Goal: Transaction & Acquisition: Download file/media

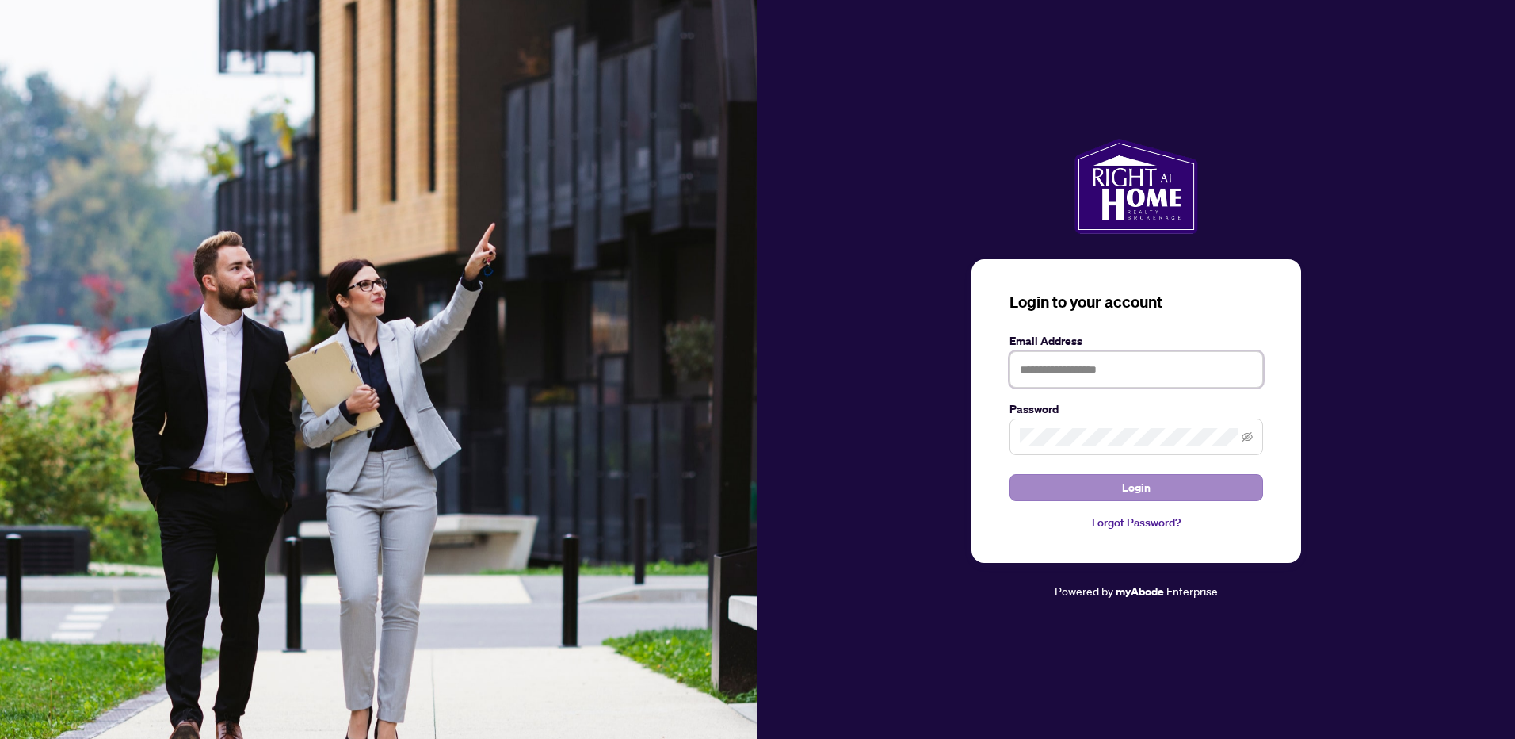
type input "**********"
click at [1141, 487] on span "Login" at bounding box center [1136, 487] width 29 height 25
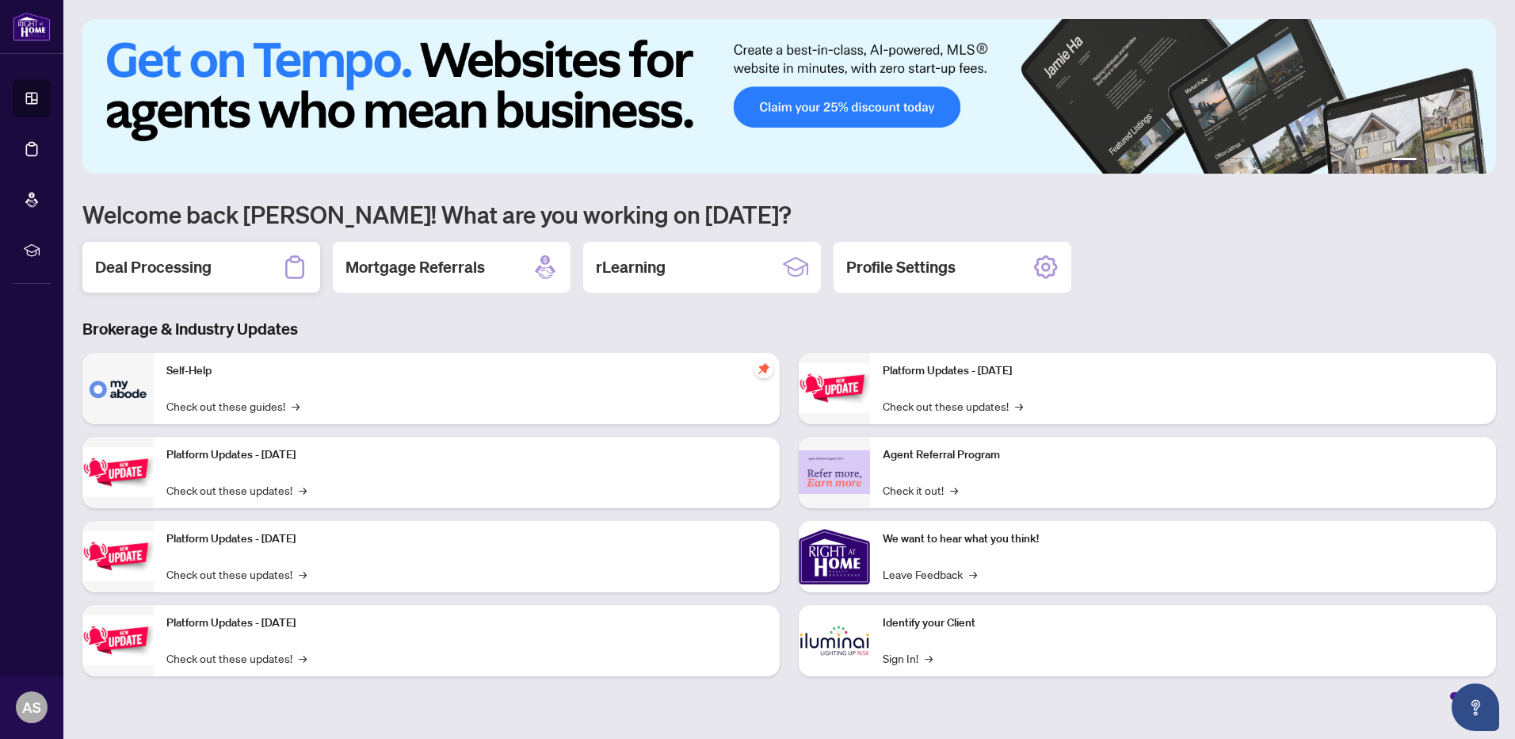
click at [193, 279] on div "Deal Processing" at bounding box center [201, 267] width 238 height 51
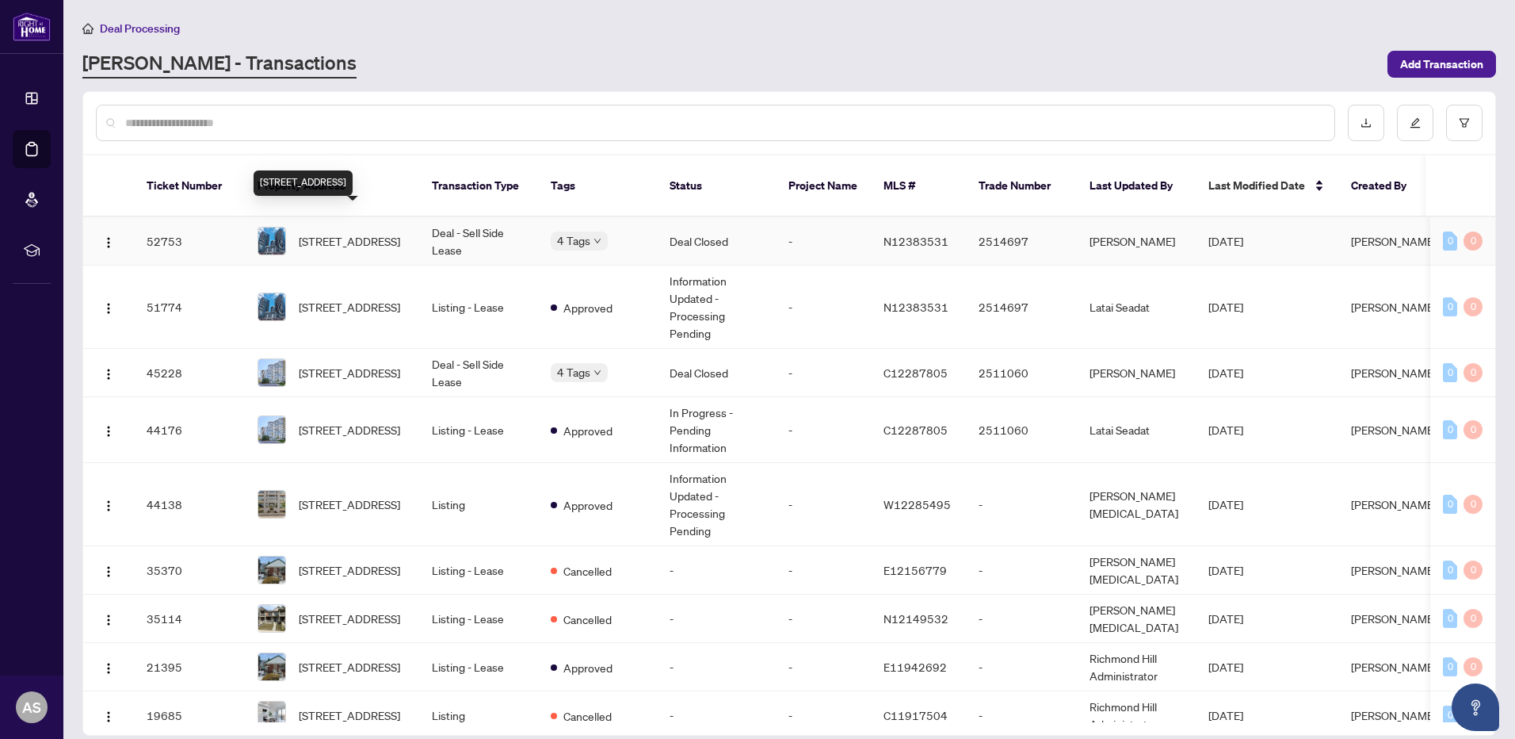
click at [360, 232] on span "[STREET_ADDRESS]" at bounding box center [349, 240] width 101 height 17
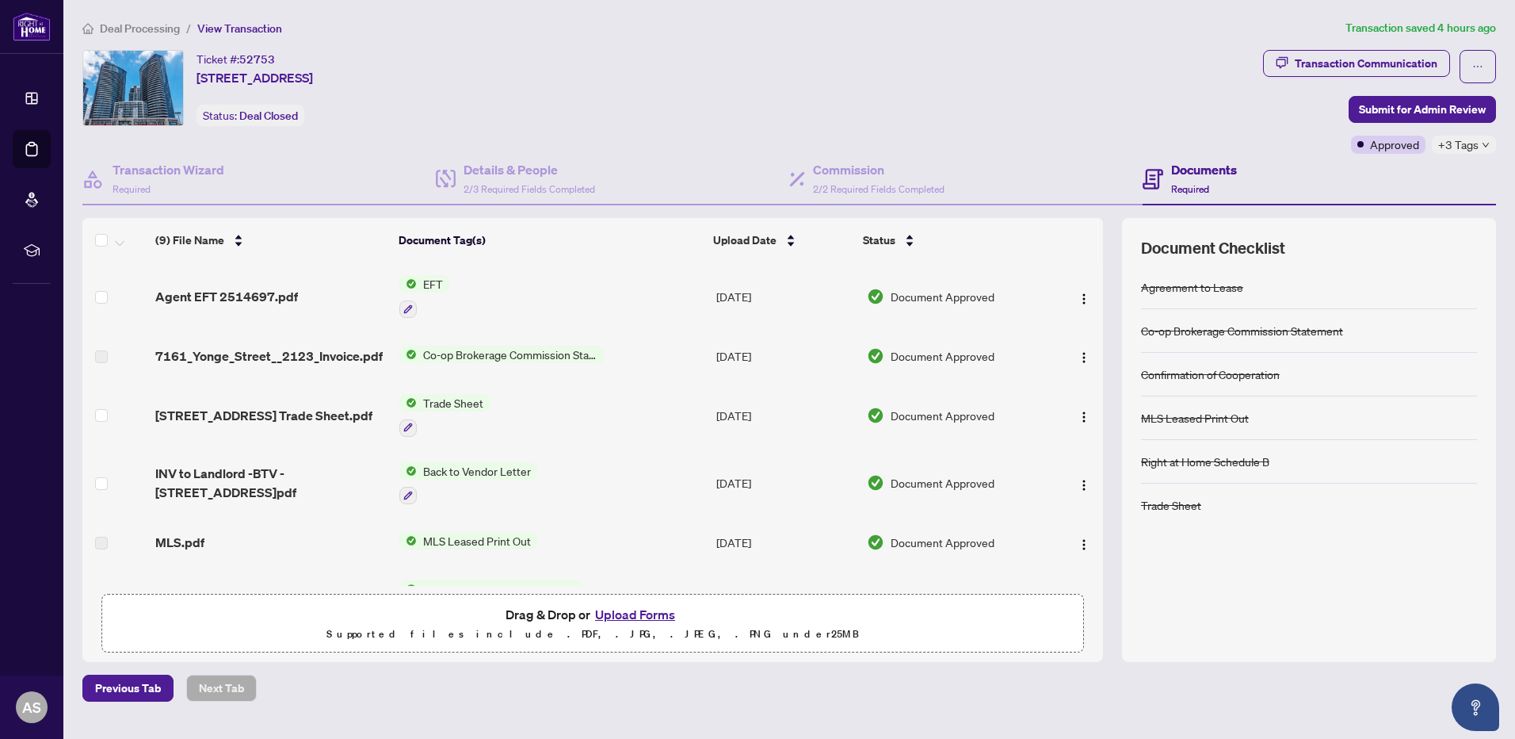
click at [241, 294] on span "Agent EFT 2514697.pdf" at bounding box center [226, 296] width 143 height 19
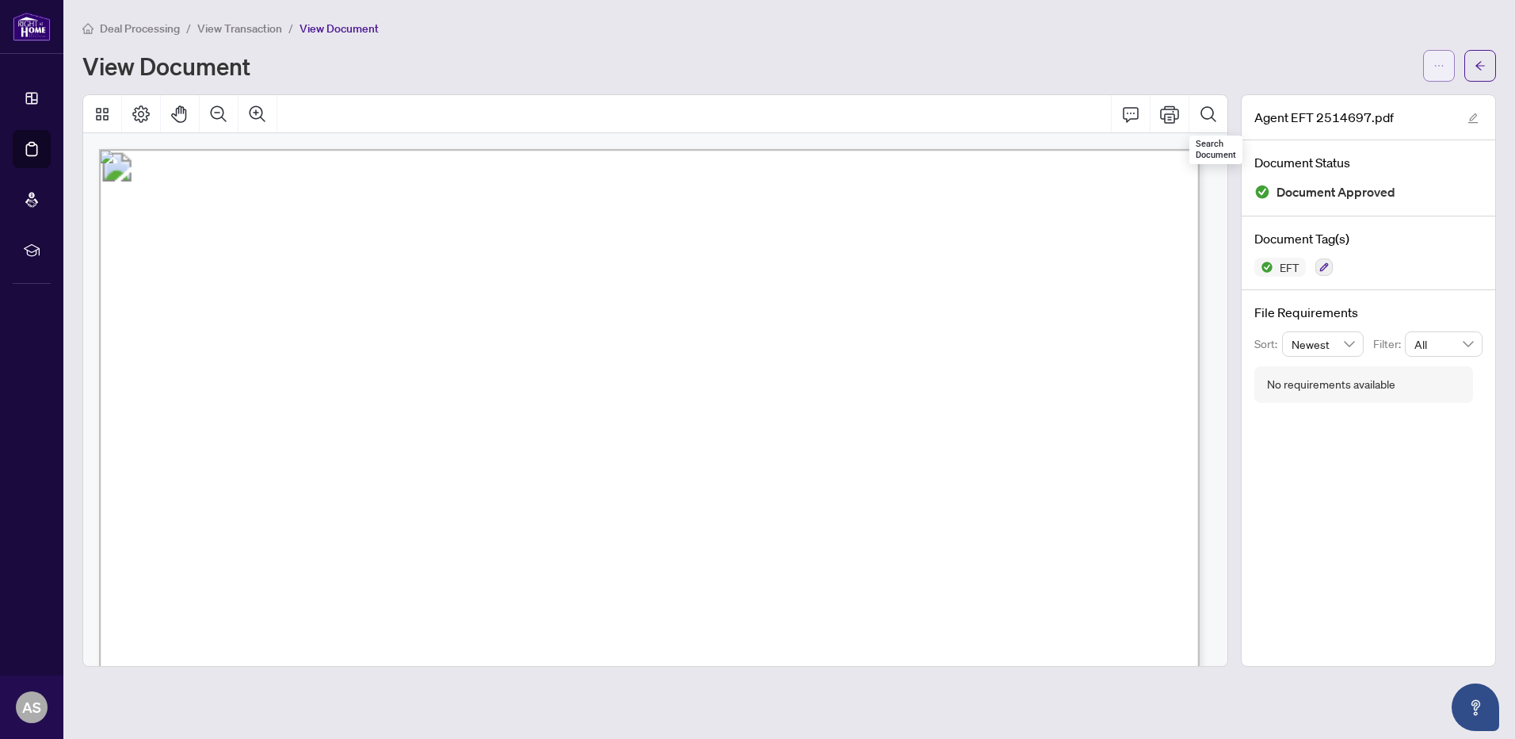
click at [1438, 64] on icon "ellipsis" at bounding box center [1439, 65] width 11 height 11
click at [1367, 101] on span "Download" at bounding box center [1382, 99] width 120 height 17
